Goal: Information Seeking & Learning: Learn about a topic

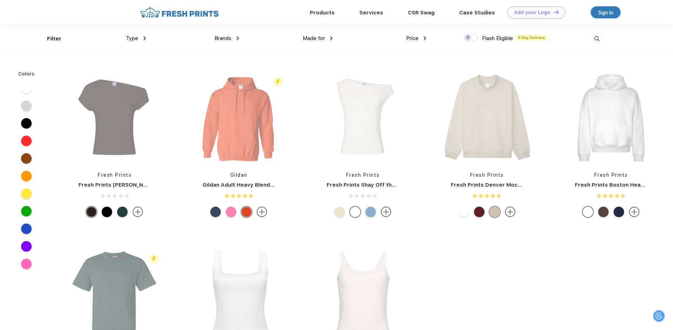
scroll to position [0, 0]
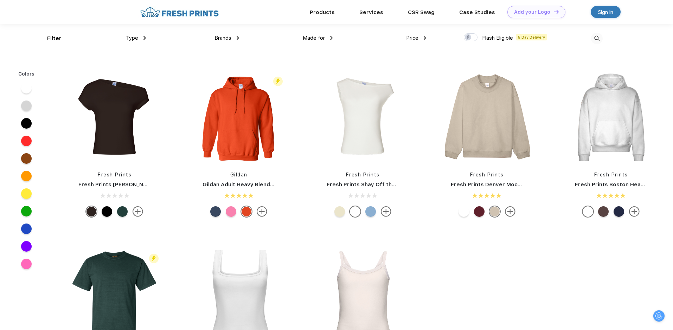
click at [138, 38] on div "Type" at bounding box center [136, 38] width 20 height 8
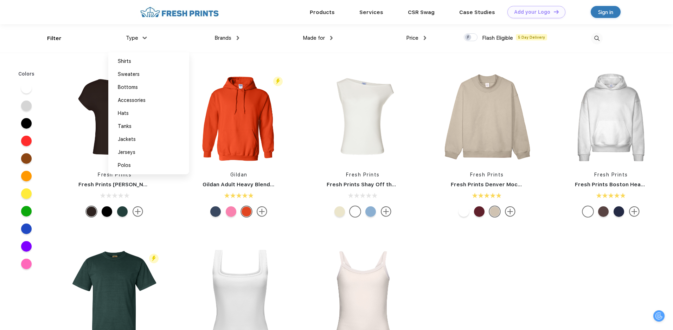
click at [138, 38] on div "Type" at bounding box center [136, 38] width 20 height 8
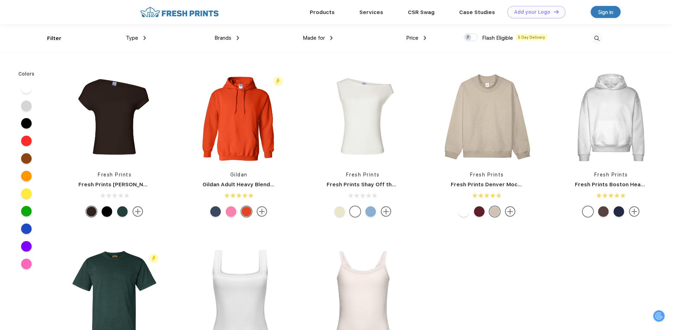
click at [135, 39] on span "Type" at bounding box center [132, 38] width 12 height 6
click at [127, 39] on span "Type" at bounding box center [132, 38] width 12 height 6
click at [138, 39] on div "Type" at bounding box center [136, 38] width 20 height 8
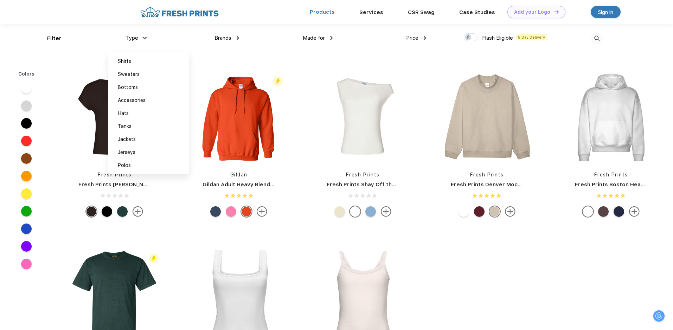
click at [326, 12] on link "Products" at bounding box center [322, 12] width 25 height 6
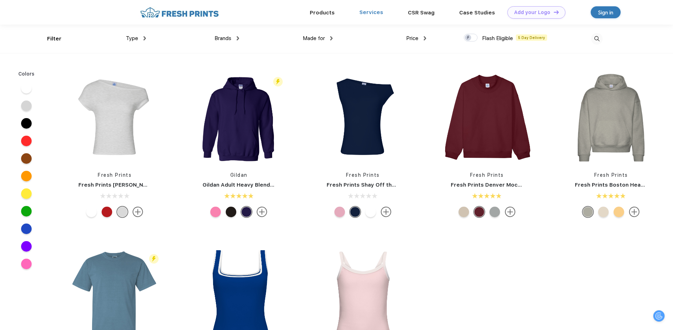
scroll to position [0, 0]
click at [408, 11] on link "CSR Swag" at bounding box center [421, 12] width 27 height 6
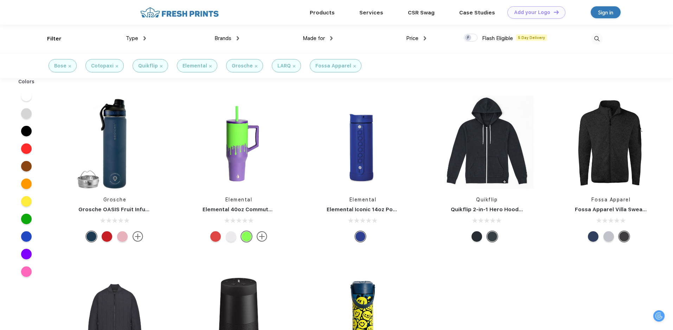
scroll to position [0, 0]
click at [131, 41] on span "Type" at bounding box center [132, 38] width 12 height 6
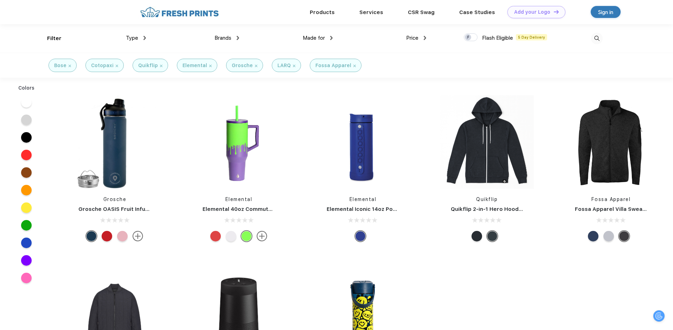
click at [135, 40] on span "Type" at bounding box center [132, 38] width 12 height 6
click at [70, 65] on img at bounding box center [70, 66] width 2 height 2
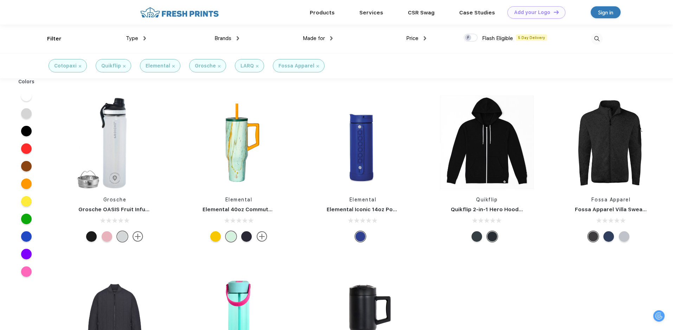
click at [80, 68] on div "Cotopaxi" at bounding box center [67, 65] width 27 height 7
click at [79, 64] on div "Cotopaxi" at bounding box center [67, 65] width 27 height 7
click at [80, 66] on img at bounding box center [80, 66] width 2 height 2
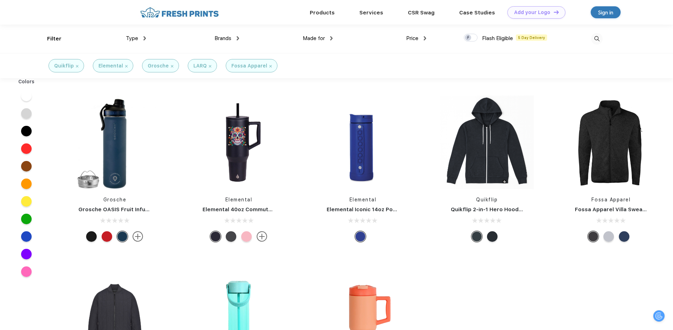
click at [76, 66] on img at bounding box center [77, 66] width 2 height 2
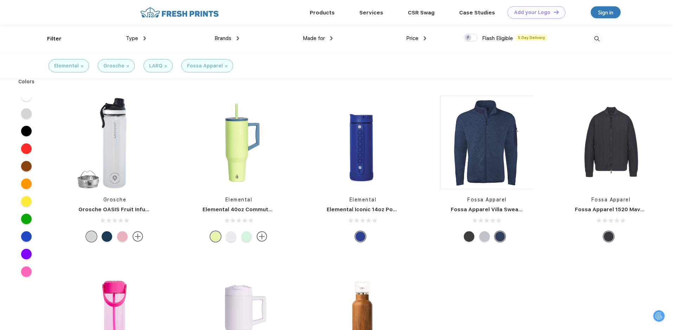
click at [81, 66] on img at bounding box center [82, 66] width 2 height 2
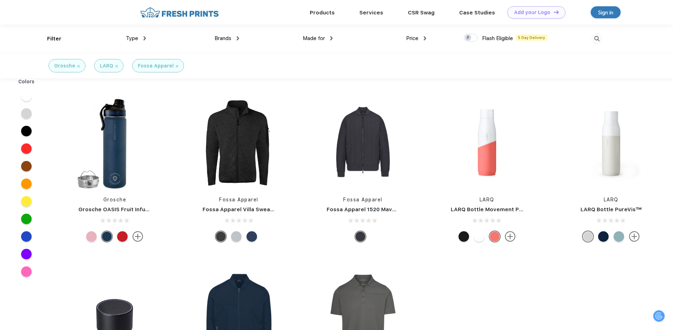
click at [78, 66] on img at bounding box center [78, 66] width 2 height 2
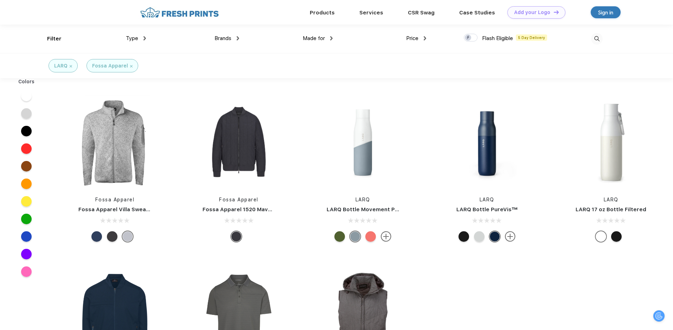
click at [71, 66] on img at bounding box center [71, 66] width 2 height 2
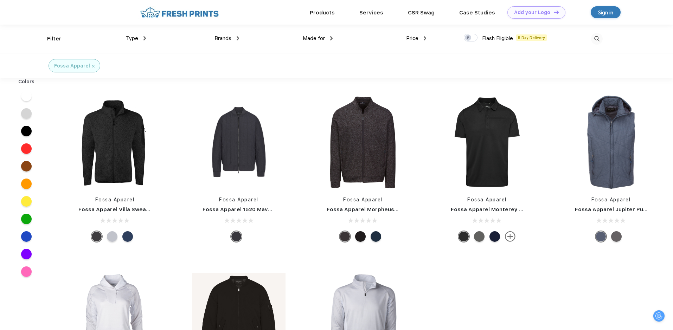
click at [92, 64] on div "Fossa Apparel" at bounding box center [74, 65] width 40 height 7
click at [93, 65] on img at bounding box center [93, 66] width 2 height 2
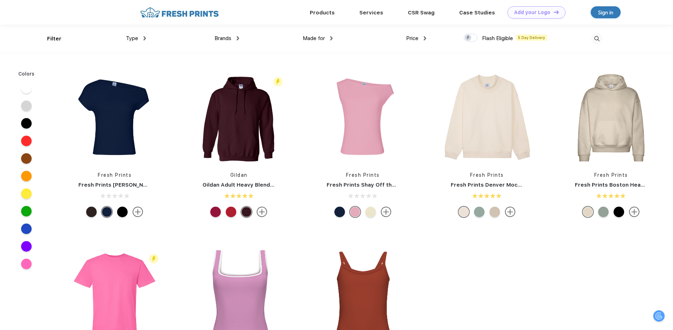
click at [51, 41] on div "Filter" at bounding box center [54, 39] width 14 height 8
click at [52, 38] on div "Type Shirts Sweaters Bottoms Accessories Hats Tanks Jackets Jerseys Polos" at bounding box center [98, 39] width 93 height 28
click at [319, 38] on span "Made for" at bounding box center [314, 38] width 22 height 6
click at [315, 38] on span "Made for" at bounding box center [314, 38] width 22 height 6
click at [225, 39] on span "Brands" at bounding box center [222, 38] width 17 height 6
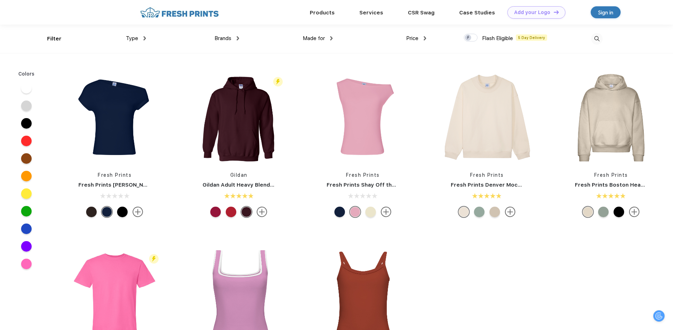
click at [225, 36] on span "Brands" at bounding box center [222, 38] width 17 height 6
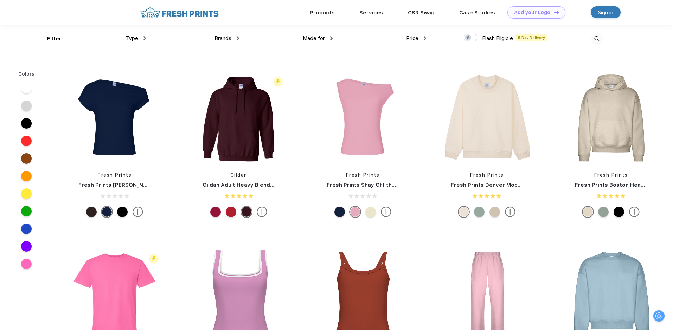
click at [225, 40] on span "Brands" at bounding box center [222, 38] width 17 height 6
click at [132, 41] on span "Type" at bounding box center [132, 38] width 12 height 6
click at [132, 38] on span "Type" at bounding box center [132, 38] width 12 height 6
click at [321, 12] on link "Products" at bounding box center [322, 12] width 25 height 6
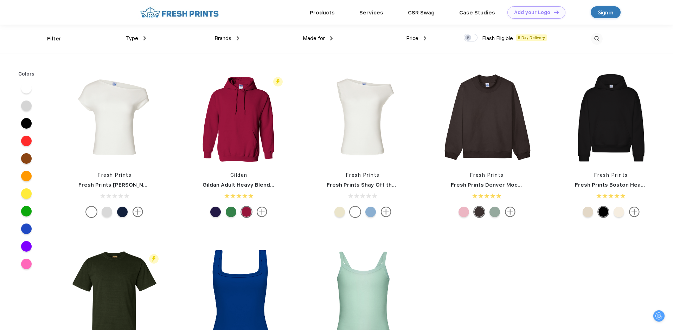
scroll to position [0, 0]
click at [314, 36] on span "Made for" at bounding box center [314, 38] width 22 height 6
click at [316, 40] on span "Made for" at bounding box center [314, 38] width 22 height 6
click at [219, 41] on span "Brands" at bounding box center [222, 38] width 17 height 6
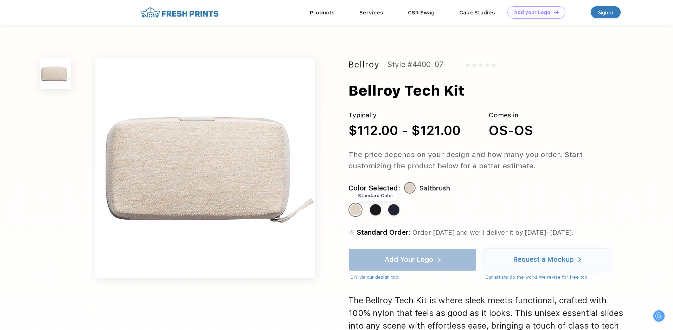
click at [375, 212] on div "Standard Color" at bounding box center [375, 209] width 11 height 11
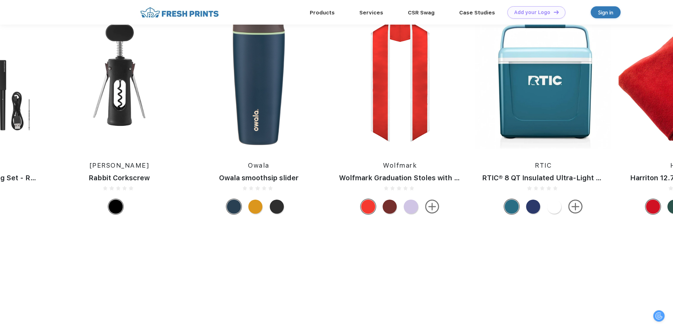
scroll to position [477, 0]
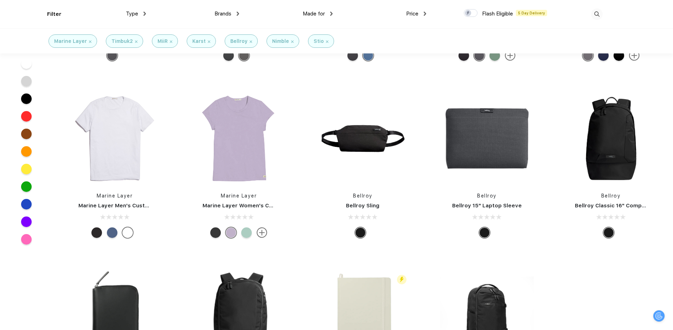
scroll to position [2074, 0]
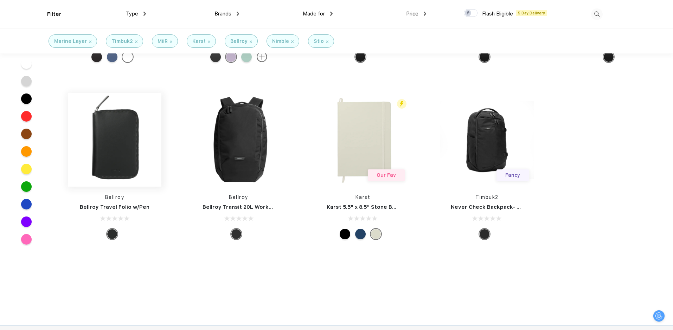
click at [122, 157] on img at bounding box center [114, 139] width 93 height 93
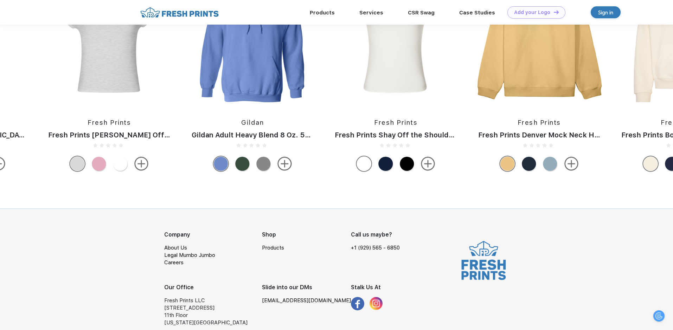
scroll to position [576, 0]
